Goal: Task Accomplishment & Management: Manage account settings

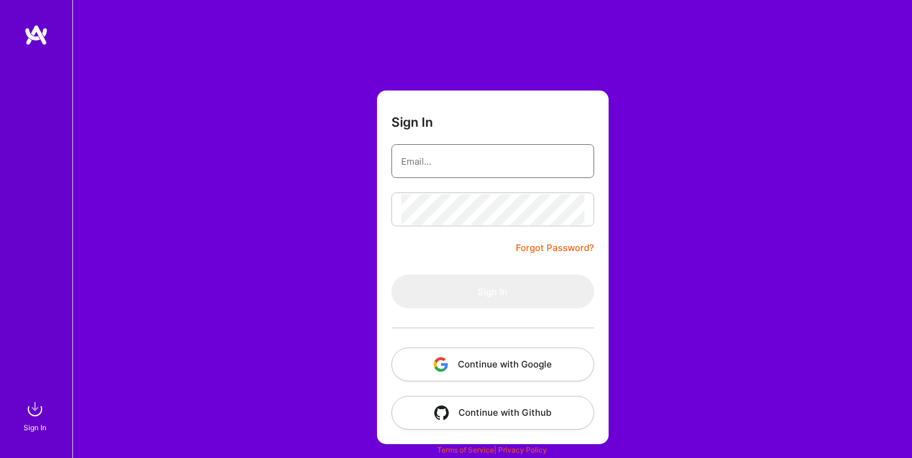
type input "[EMAIL_ADDRESS][DOMAIN_NAME]"
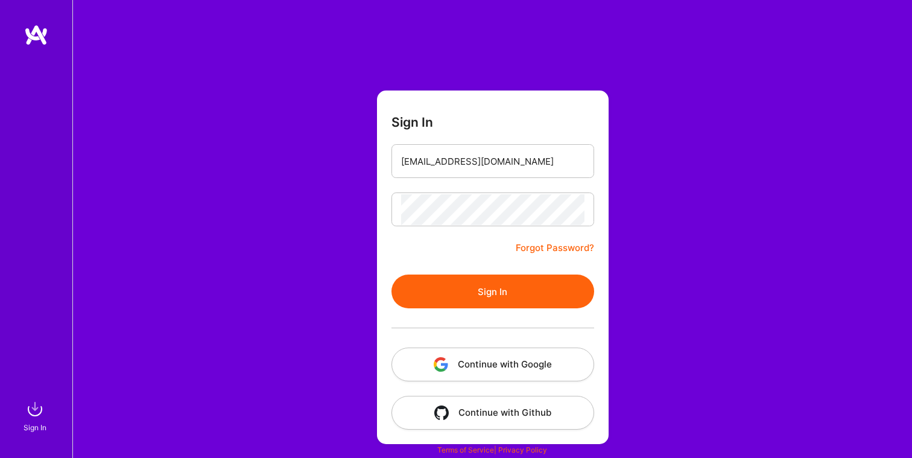
click at [474, 251] on form "Sign In [EMAIL_ADDRESS][DOMAIN_NAME] Forgot Password? Sign In Continue with Goo…" at bounding box center [493, 268] width 232 height 354
click at [476, 293] on button "Sign In" at bounding box center [493, 292] width 203 height 34
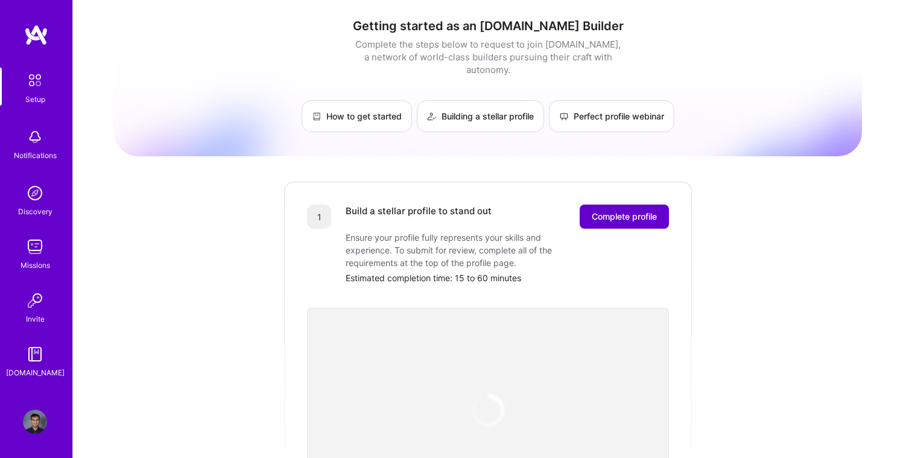
click at [619, 211] on span "Complete profile" at bounding box center [624, 217] width 65 height 12
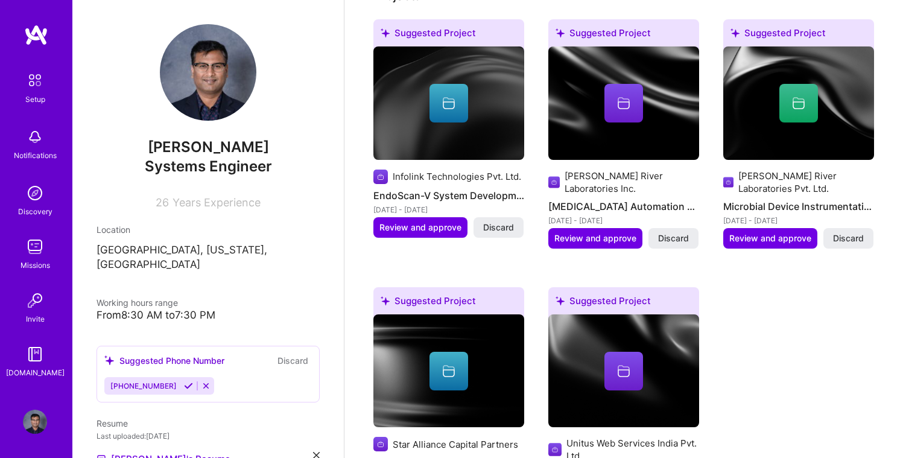
scroll to position [605, 0]
